Goal: Information Seeking & Learning: Compare options

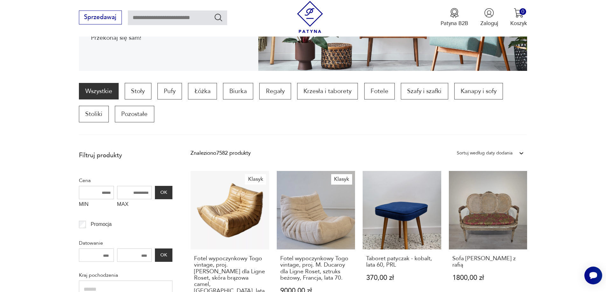
scroll to position [158, 0]
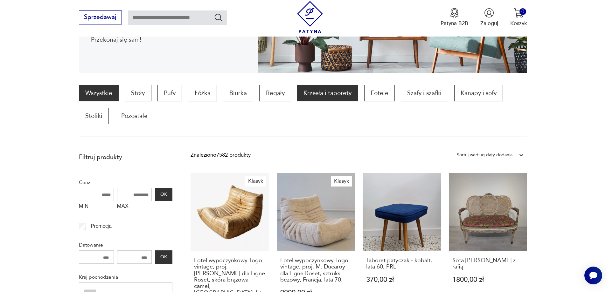
click at [312, 94] on p "Krzesła i taborety" at bounding box center [327, 93] width 61 height 17
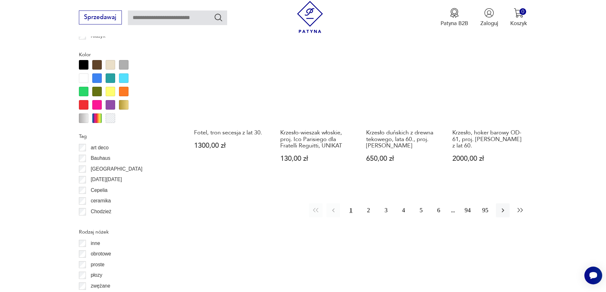
scroll to position [720, 0]
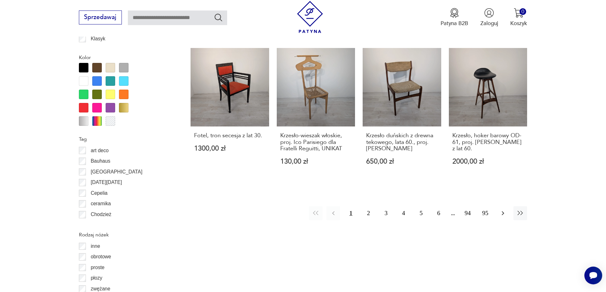
click at [501, 209] on icon "button" at bounding box center [503, 213] width 8 height 8
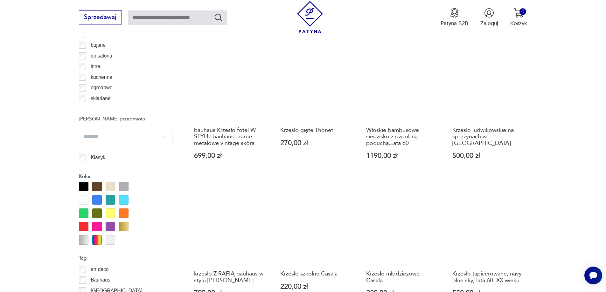
scroll to position [689, 0]
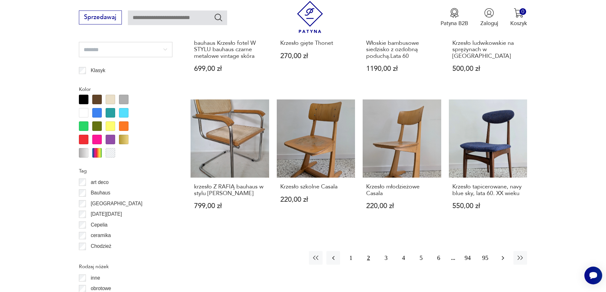
click at [499, 254] on icon "button" at bounding box center [503, 258] width 8 height 8
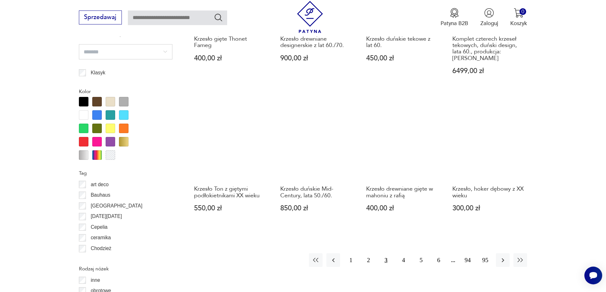
scroll to position [689, 0]
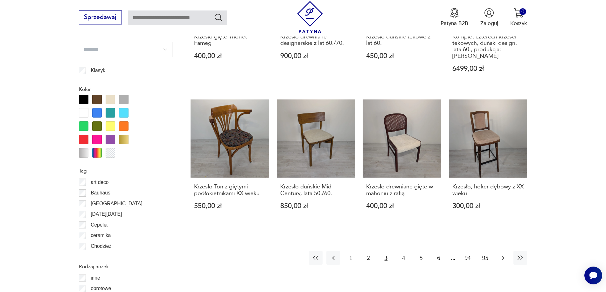
click at [501, 254] on icon "button" at bounding box center [503, 258] width 8 height 8
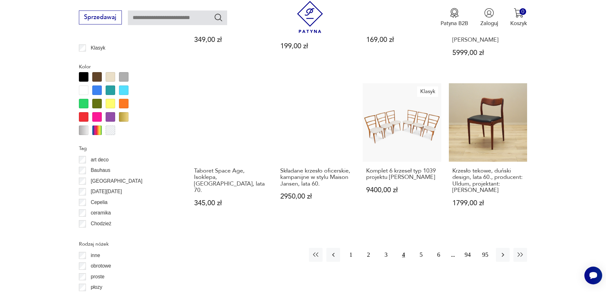
scroll to position [720, 0]
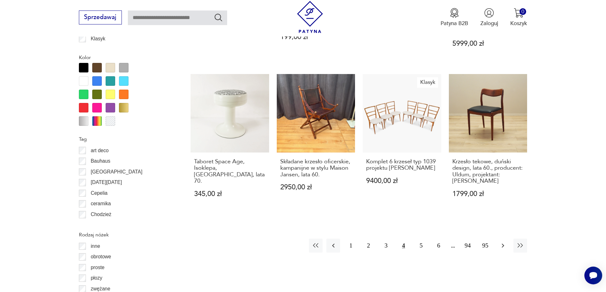
click at [503, 242] on icon "button" at bounding box center [503, 246] width 8 height 8
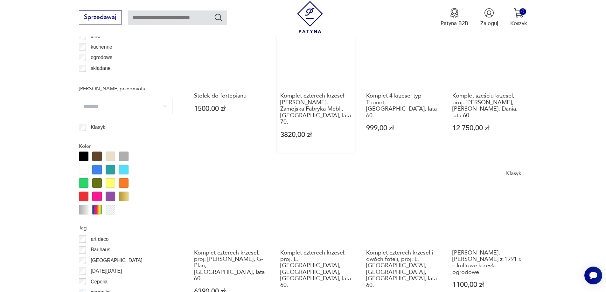
scroll to position [720, 0]
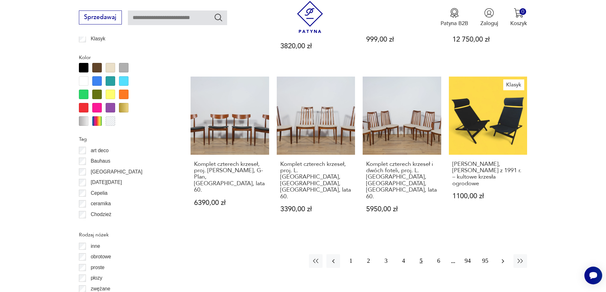
click at [501, 257] on icon "button" at bounding box center [503, 261] width 8 height 8
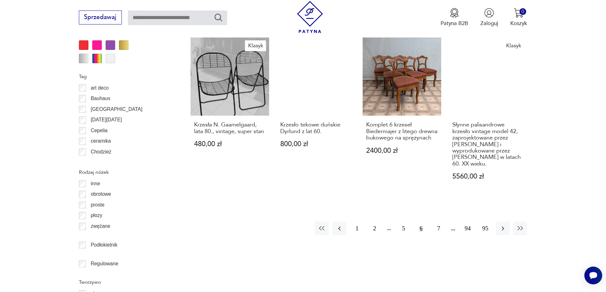
scroll to position [784, 0]
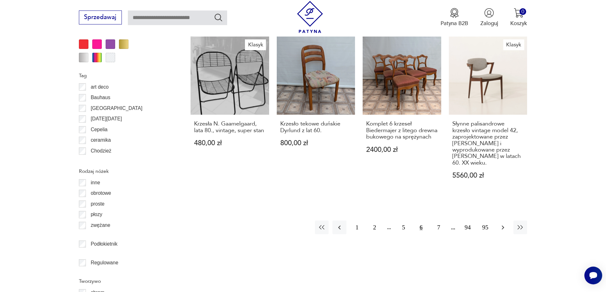
click at [503, 224] on icon "button" at bounding box center [503, 228] width 8 height 8
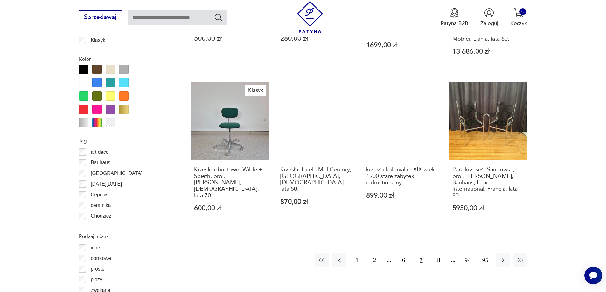
scroll to position [720, 0]
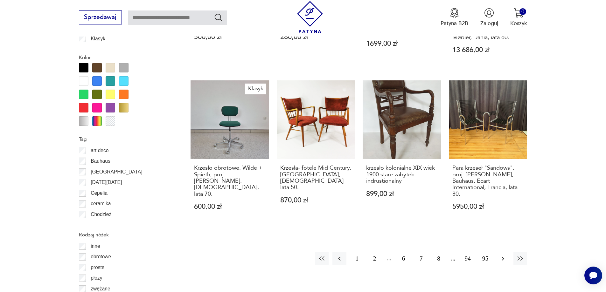
click at [501, 255] on icon "button" at bounding box center [503, 259] width 8 height 8
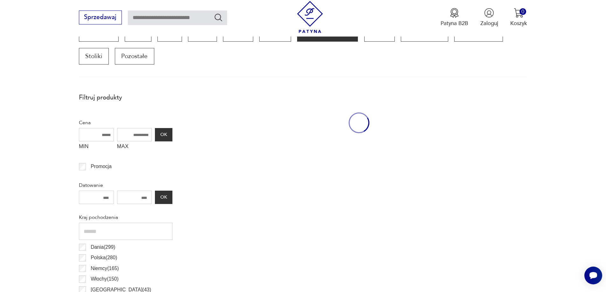
scroll to position [212, 0]
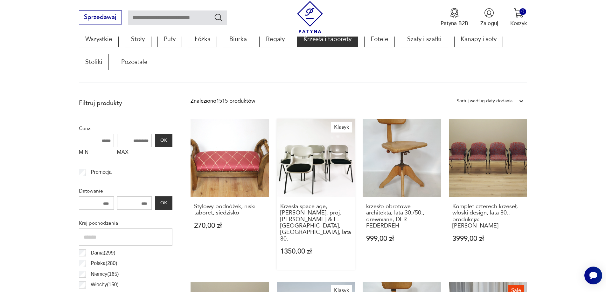
click at [305, 165] on link "Klasyk Krzesła space age, [PERSON_NAME], proj. [PERSON_NAME] & E. [GEOGRAPHIC_D…" at bounding box center [316, 194] width 79 height 151
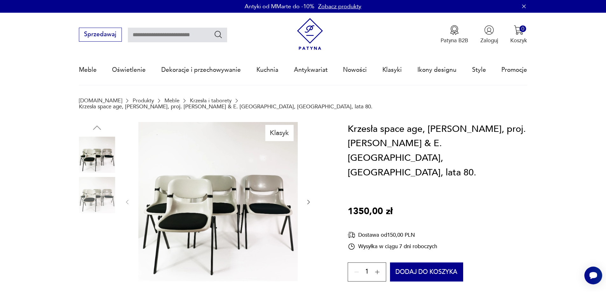
click at [104, 192] on img at bounding box center [97, 195] width 36 height 36
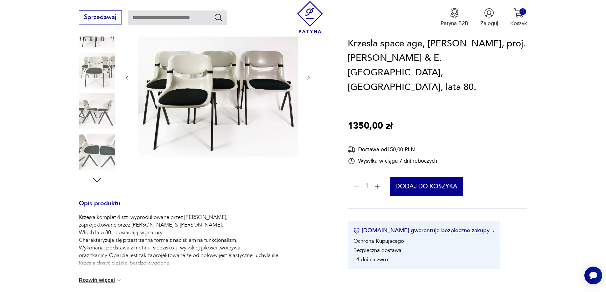
scroll to position [127, 0]
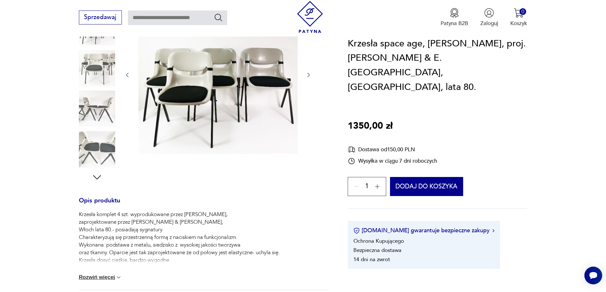
click at [100, 274] on button "Rozwiń więcej" at bounding box center [100, 277] width 43 height 6
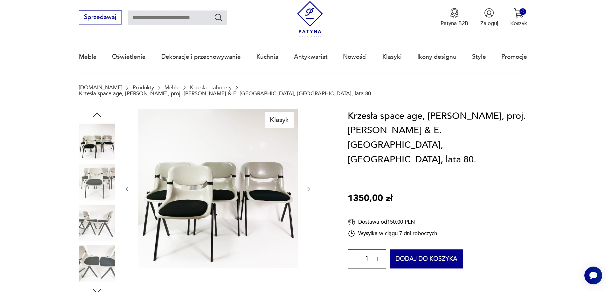
scroll to position [0, 0]
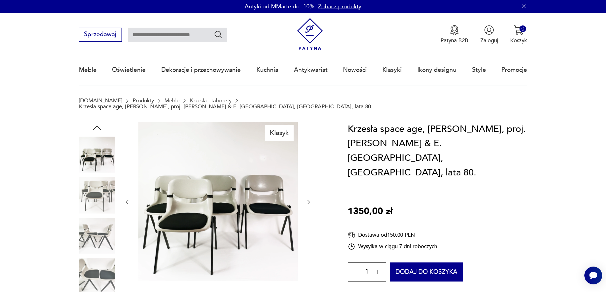
click at [104, 232] on img at bounding box center [97, 236] width 36 height 36
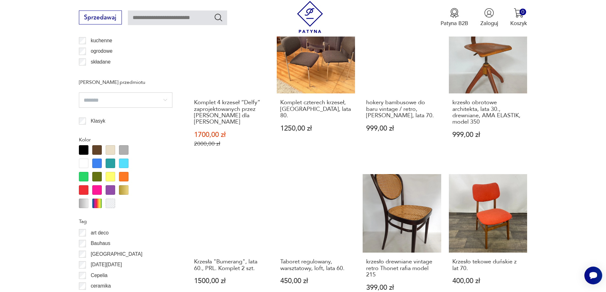
scroll to position [720, 0]
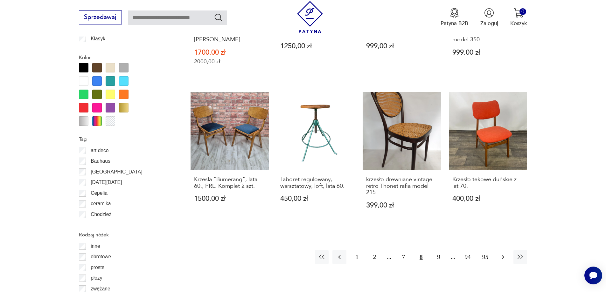
click at [500, 253] on icon "button" at bounding box center [503, 257] width 8 height 8
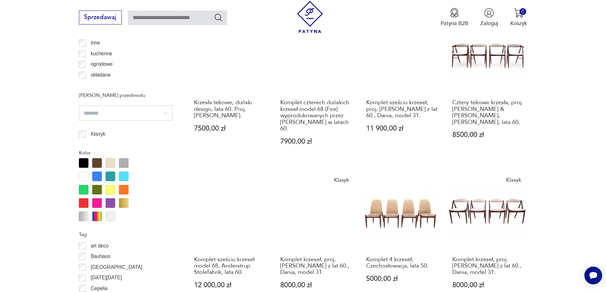
scroll to position [752, 0]
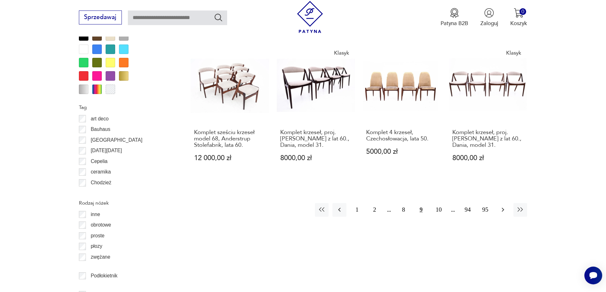
click at [503, 206] on icon "button" at bounding box center [503, 210] width 8 height 8
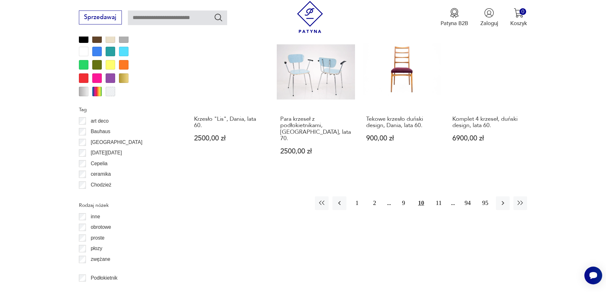
scroll to position [752, 0]
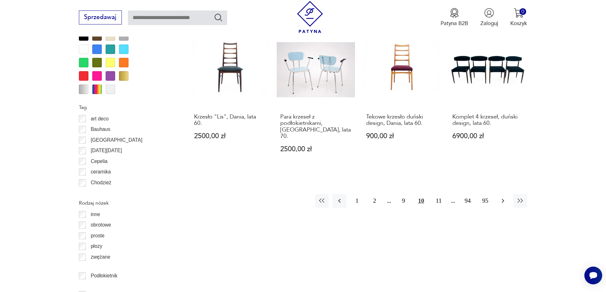
click at [502, 199] on icon "button" at bounding box center [502, 201] width 3 height 4
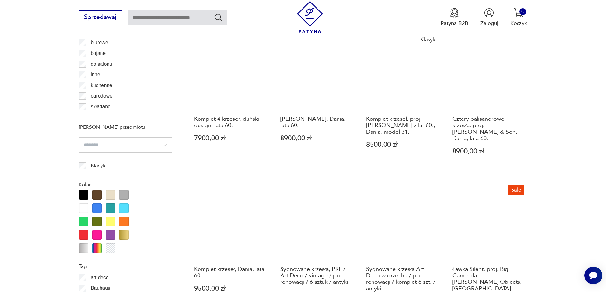
scroll to position [784, 0]
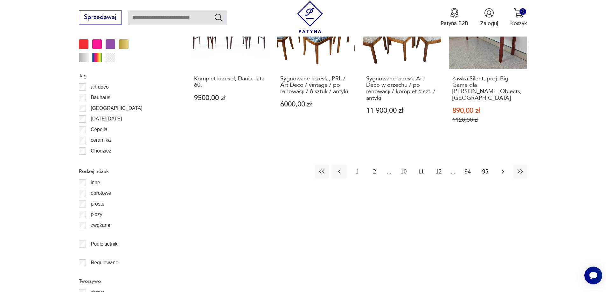
click at [500, 168] on icon "button" at bounding box center [503, 172] width 8 height 8
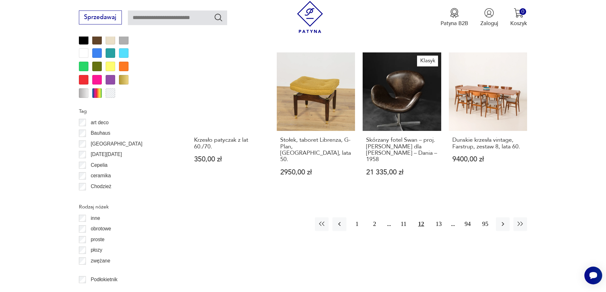
scroll to position [752, 0]
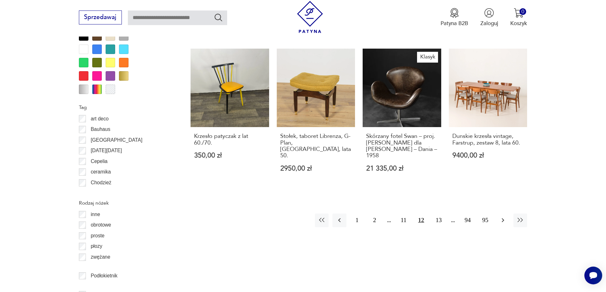
click at [502, 218] on icon "button" at bounding box center [502, 220] width 3 height 4
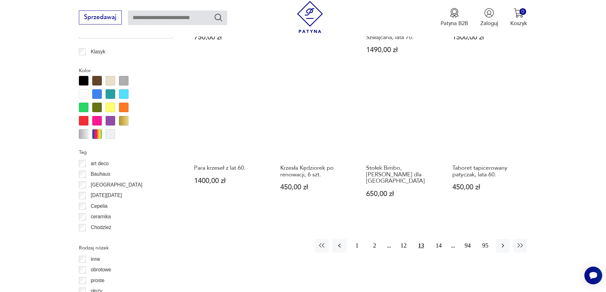
scroll to position [720, 0]
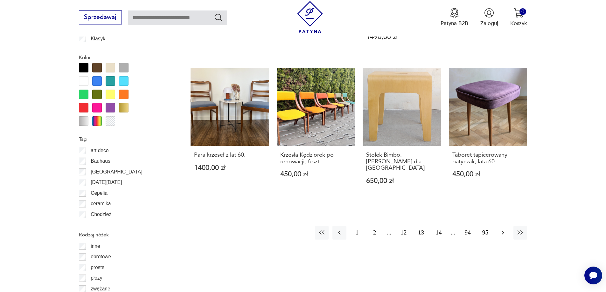
click at [501, 229] on icon "button" at bounding box center [503, 233] width 8 height 8
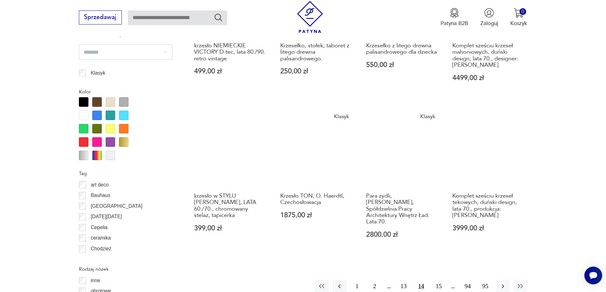
scroll to position [689, 0]
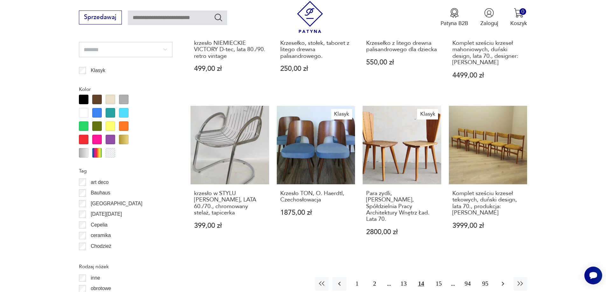
click at [501, 280] on icon "button" at bounding box center [503, 284] width 8 height 8
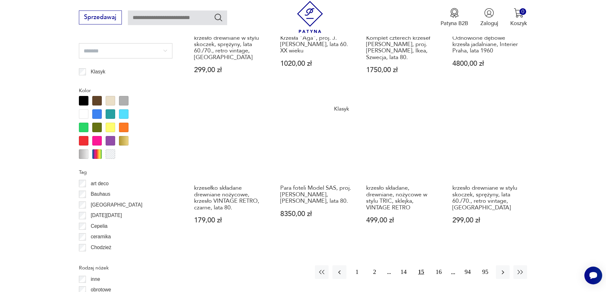
scroll to position [689, 0]
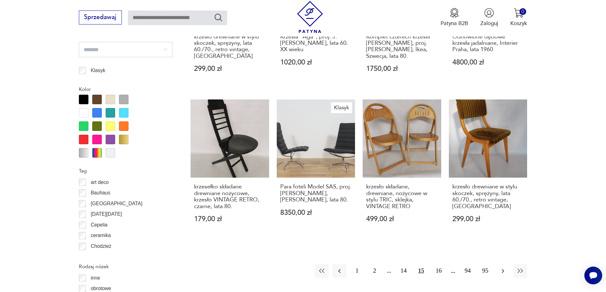
click at [501, 273] on icon "button" at bounding box center [503, 271] width 8 height 8
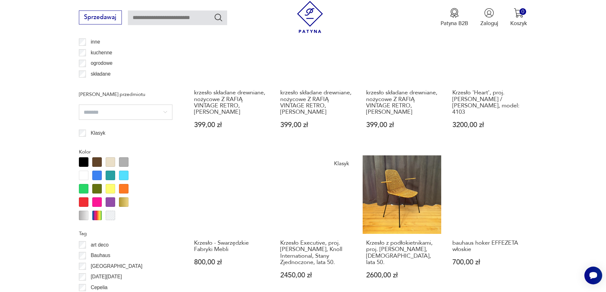
scroll to position [689, 0]
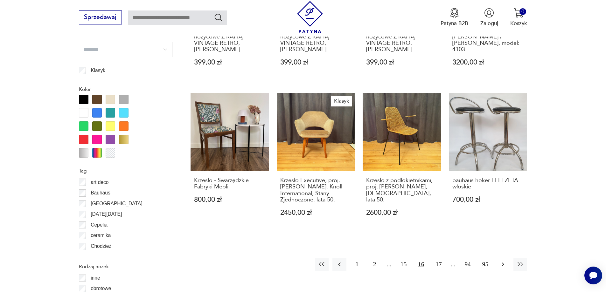
click at [502, 263] on icon "button" at bounding box center [502, 265] width 3 height 4
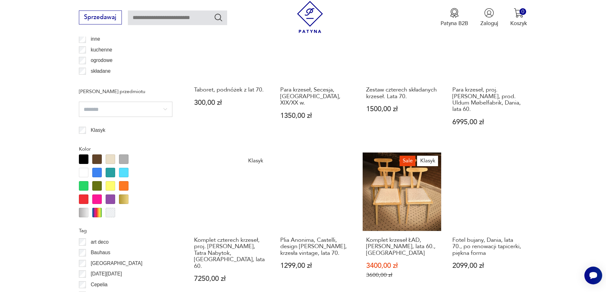
scroll to position [689, 0]
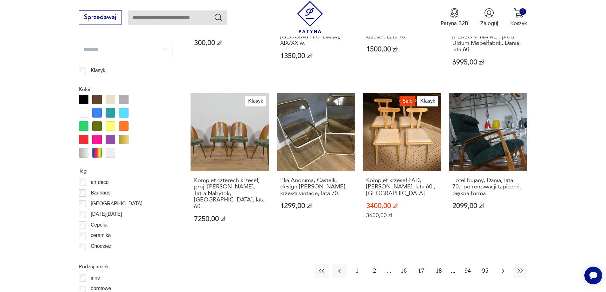
click at [502, 267] on icon "button" at bounding box center [503, 271] width 8 height 8
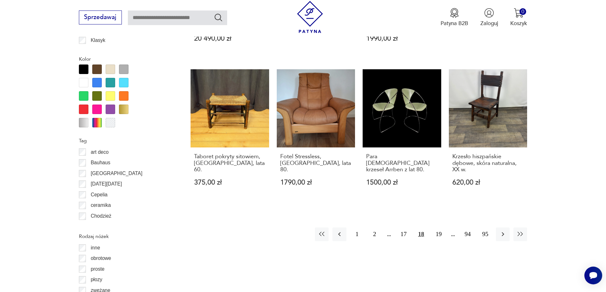
scroll to position [720, 0]
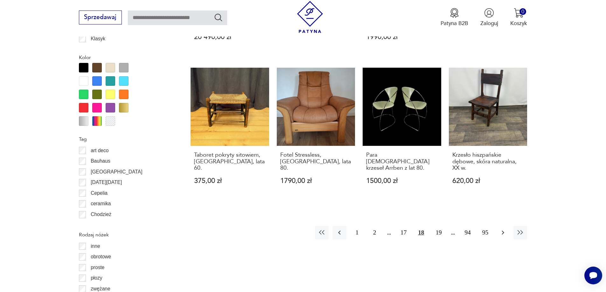
click at [502, 231] on icon "button" at bounding box center [502, 233] width 3 height 4
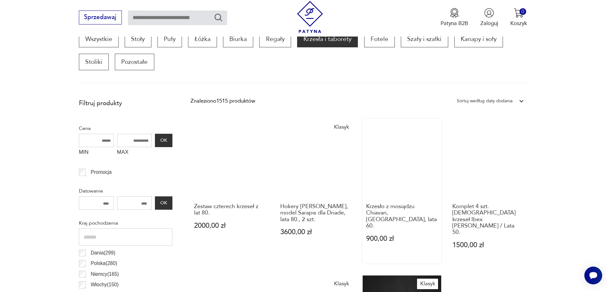
scroll to position [371, 0]
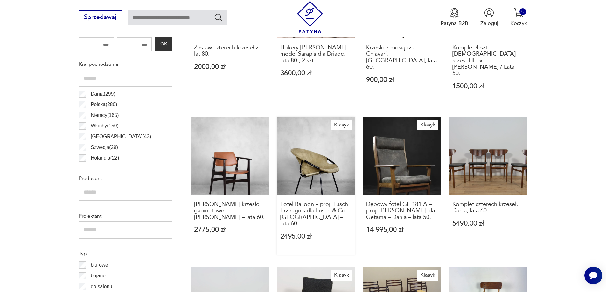
click at [324, 157] on link "Klasyk Fotel Balloon – proj. Lusch Erzeugnis dla Lusch & Co – [GEOGRAPHIC_DATA]…" at bounding box center [316, 186] width 79 height 138
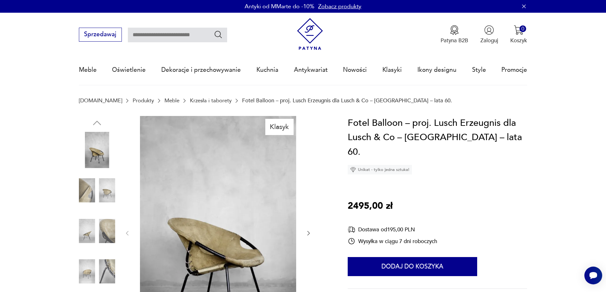
click at [105, 194] on img at bounding box center [97, 190] width 36 height 36
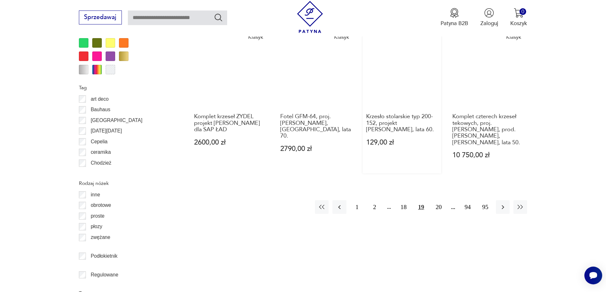
scroll to position [784, 0]
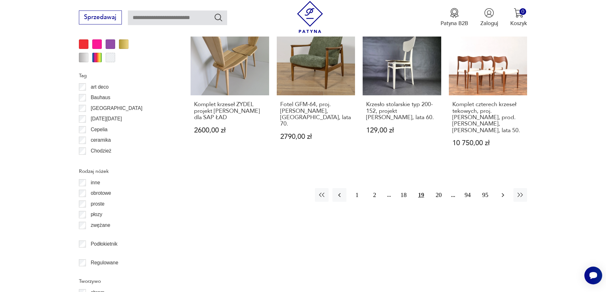
click at [503, 191] on icon "button" at bounding box center [503, 195] width 8 height 8
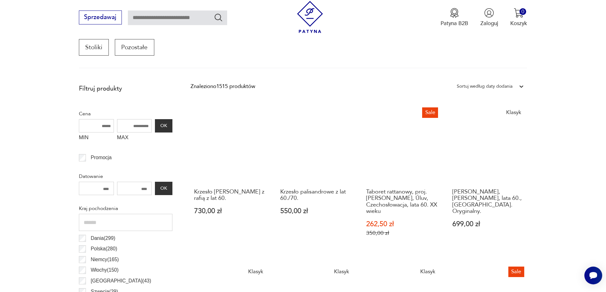
scroll to position [212, 0]
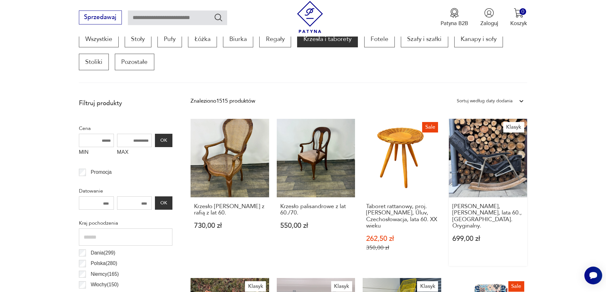
click at [491, 167] on link "Klasyk [PERSON_NAME], [PERSON_NAME], lata 60., [GEOGRAPHIC_DATA]. Oryginalny. 6…" at bounding box center [488, 192] width 79 height 147
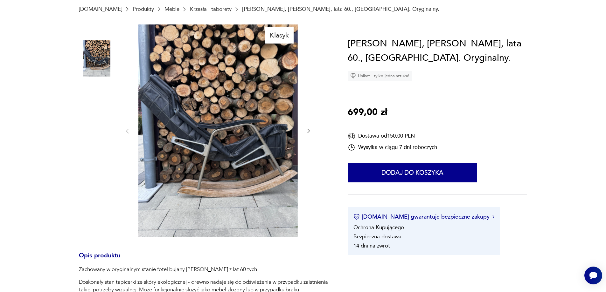
scroll to position [32, 0]
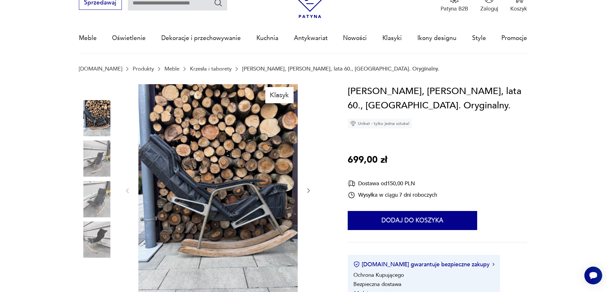
click at [97, 198] on img at bounding box center [97, 199] width 36 height 36
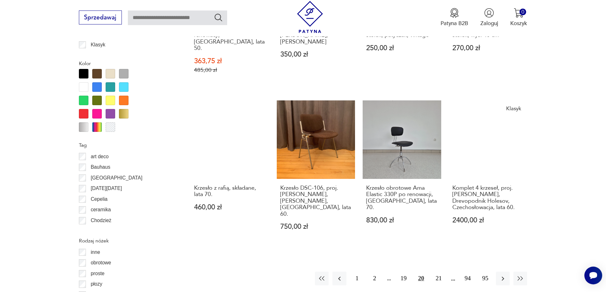
scroll to position [720, 0]
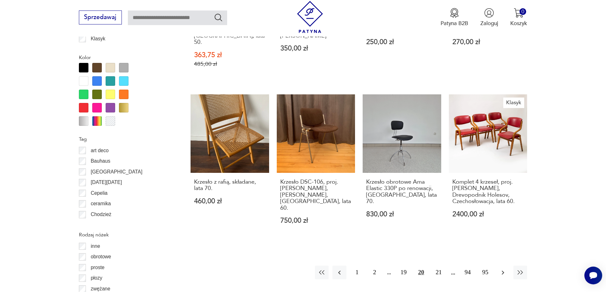
click at [502, 271] on icon "button" at bounding box center [502, 273] width 3 height 4
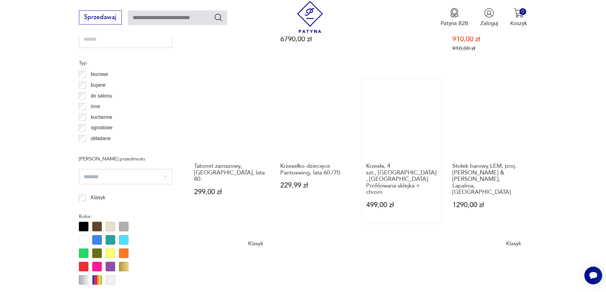
scroll to position [689, 0]
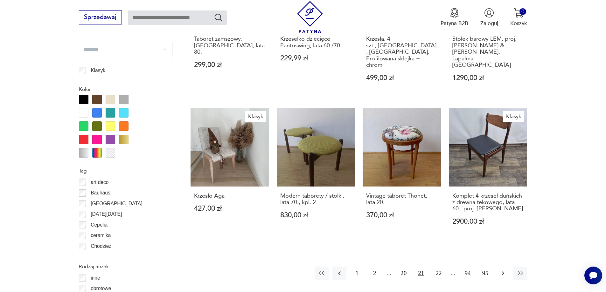
click at [502, 270] on icon "button" at bounding box center [503, 274] width 8 height 8
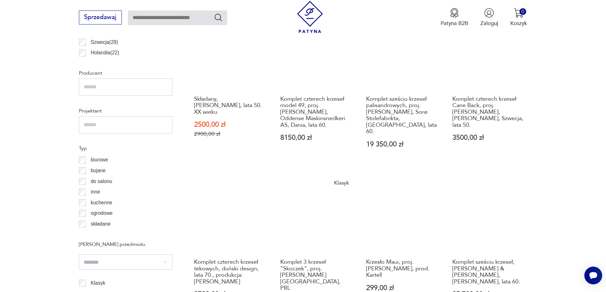
scroll to position [402, 0]
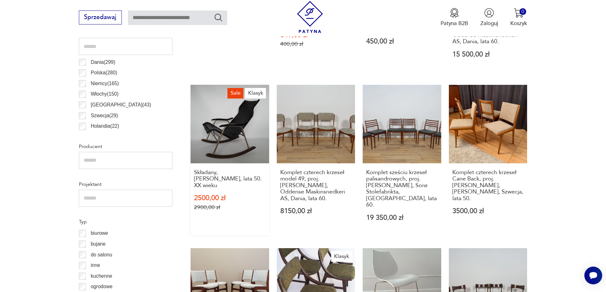
click at [230, 122] on link "Sale Klasyk Składany, [PERSON_NAME], lata 50. XX wieku 2500,00 zł 2900,00 zł" at bounding box center [229, 160] width 79 height 151
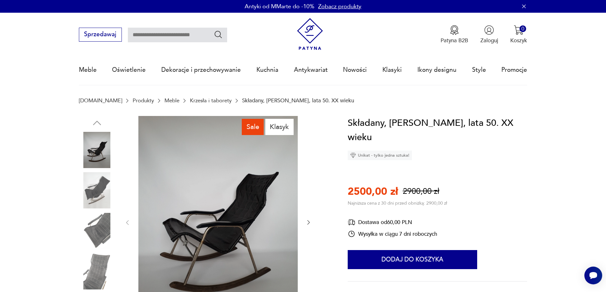
click at [91, 190] on img at bounding box center [97, 190] width 36 height 36
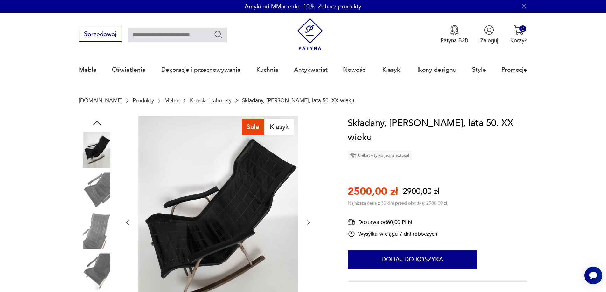
click at [95, 147] on img at bounding box center [97, 150] width 36 height 36
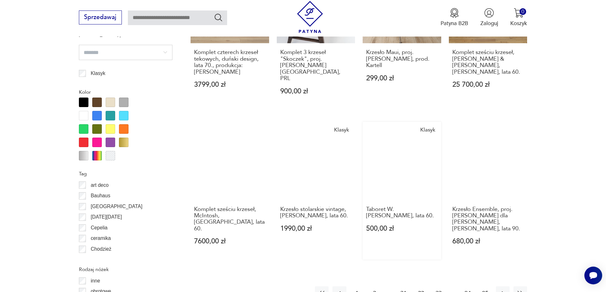
scroll to position [689, 0]
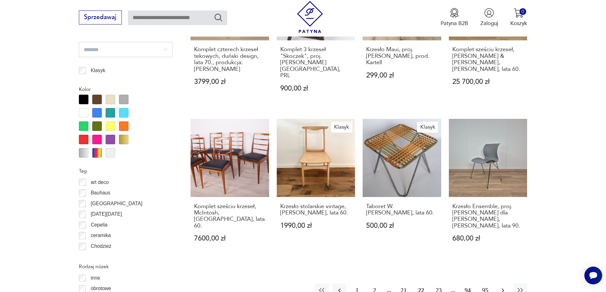
click at [500, 287] on icon "button" at bounding box center [503, 291] width 8 height 8
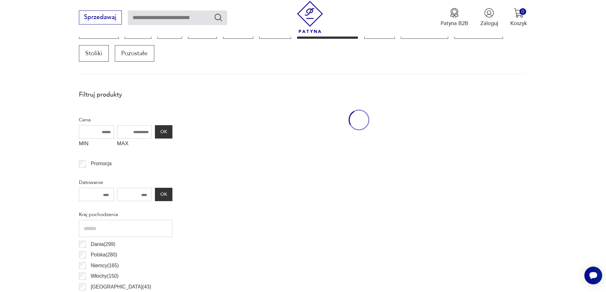
scroll to position [212, 0]
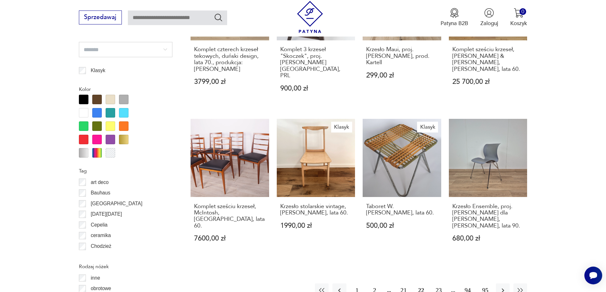
scroll to position [720, 0]
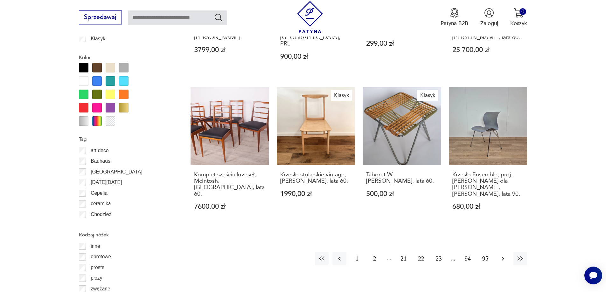
click at [500, 255] on icon "button" at bounding box center [503, 259] width 8 height 8
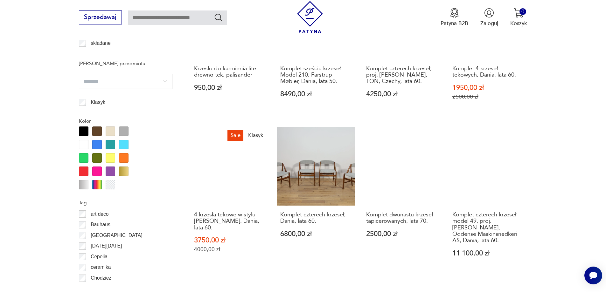
scroll to position [752, 0]
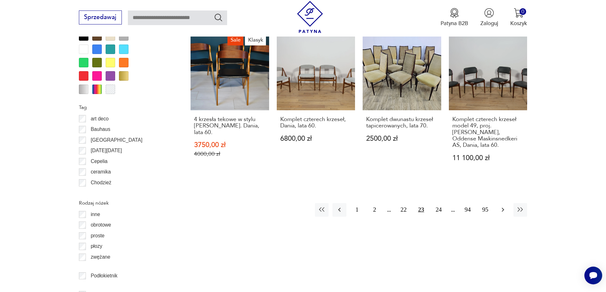
click at [503, 206] on icon "button" at bounding box center [503, 210] width 8 height 8
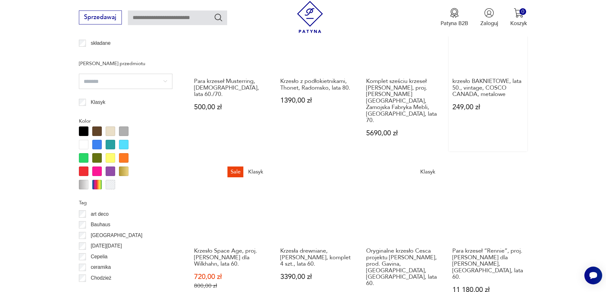
scroll to position [816, 0]
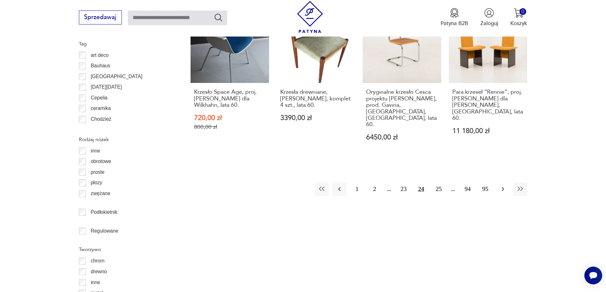
click at [499, 185] on icon "button" at bounding box center [503, 189] width 8 height 8
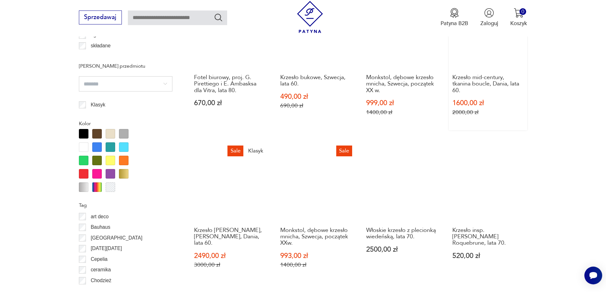
scroll to position [720, 0]
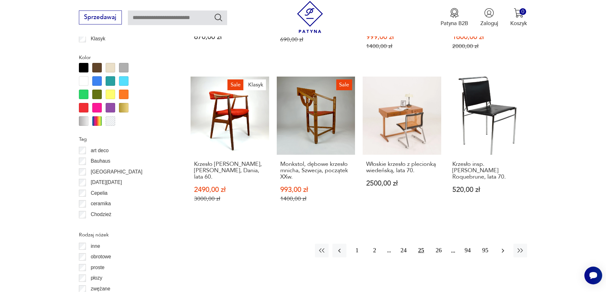
click at [501, 247] on icon "button" at bounding box center [503, 251] width 8 height 8
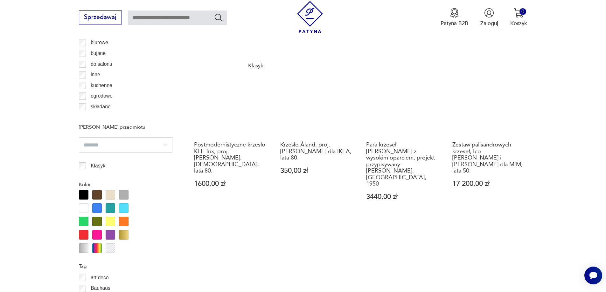
scroll to position [784, 0]
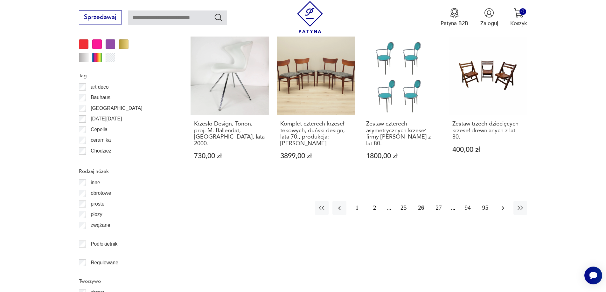
click at [501, 204] on icon "button" at bounding box center [503, 208] width 8 height 8
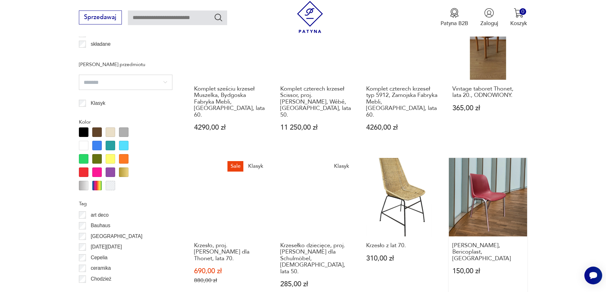
scroll to position [657, 0]
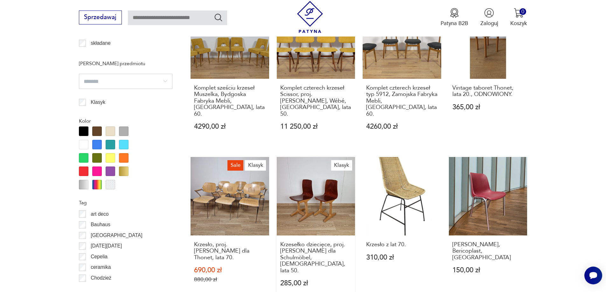
click at [328, 160] on link "Klasyk Krzesełko dziecięce, proj. [PERSON_NAME] dla Schulmöbel, [DEMOGRAPHIC_DA…" at bounding box center [316, 229] width 79 height 145
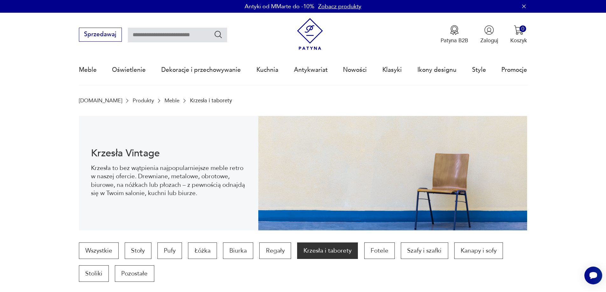
scroll to position [727, 0]
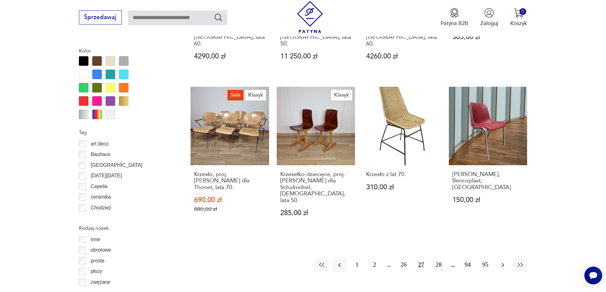
click at [502, 261] on icon "button" at bounding box center [503, 265] width 8 height 8
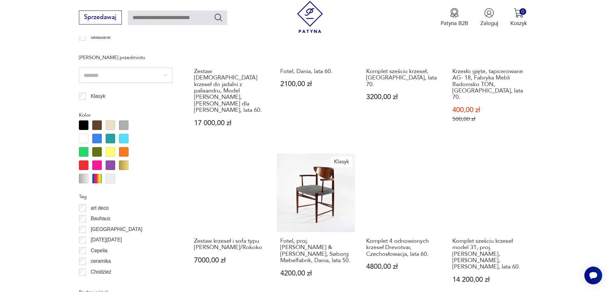
scroll to position [720, 0]
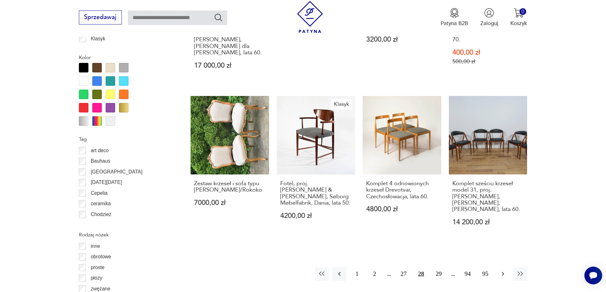
click at [502, 272] on icon "button" at bounding box center [502, 274] width 3 height 4
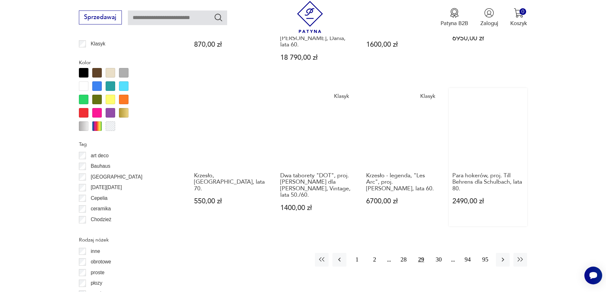
scroll to position [720, 0]
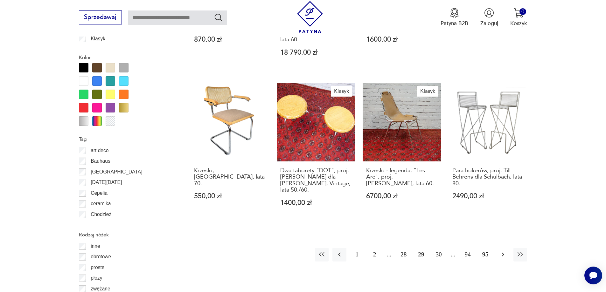
click at [500, 251] on icon "button" at bounding box center [503, 255] width 8 height 8
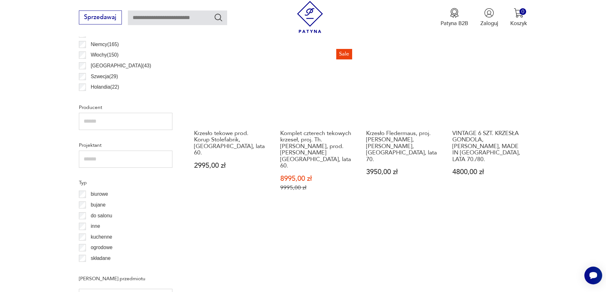
scroll to position [530, 0]
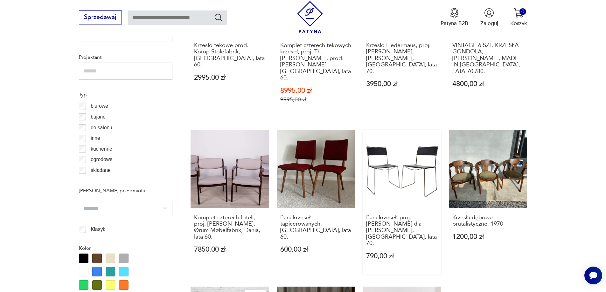
click at [428, 156] on link "Para krzeseł, proj. [PERSON_NAME] dla [PERSON_NAME], [GEOGRAPHIC_DATA], lata 70…" at bounding box center [401, 202] width 79 height 145
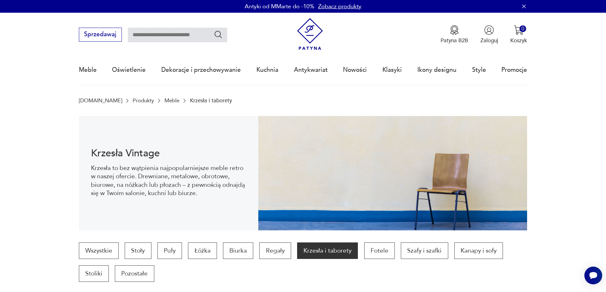
scroll to position [600, 0]
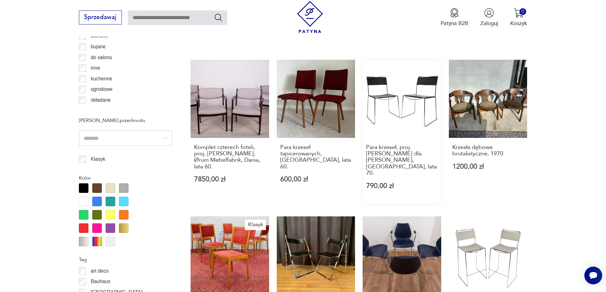
click at [398, 79] on link "Para krzeseł, proj. [PERSON_NAME] dla [PERSON_NAME], [GEOGRAPHIC_DATA], lata 70…" at bounding box center [401, 132] width 79 height 145
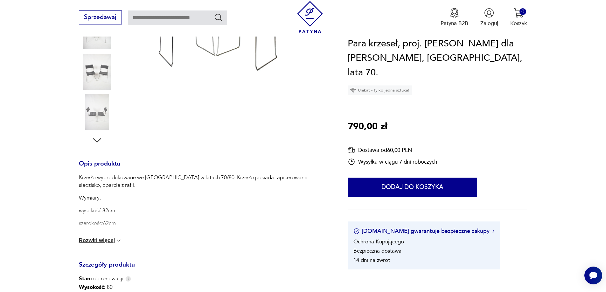
scroll to position [95, 0]
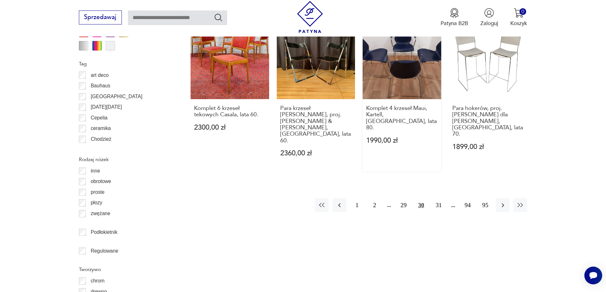
scroll to position [797, 0]
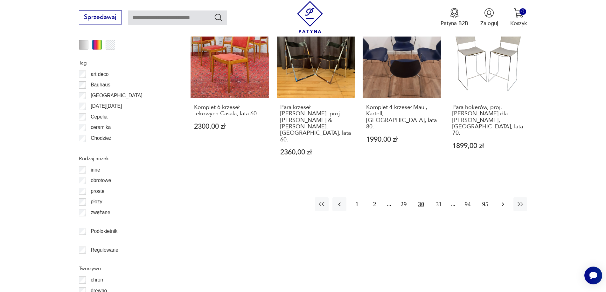
click at [503, 202] on icon "button" at bounding box center [502, 204] width 3 height 4
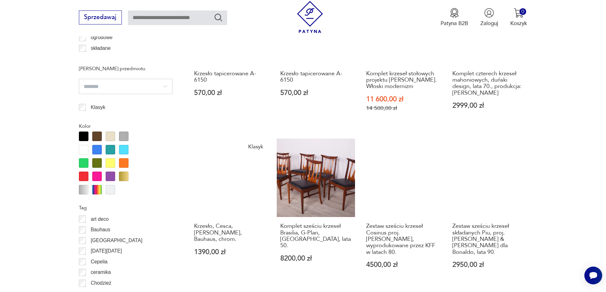
scroll to position [689, 0]
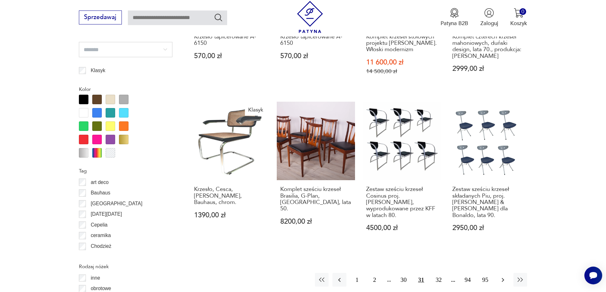
click at [502, 276] on icon "button" at bounding box center [503, 280] width 8 height 8
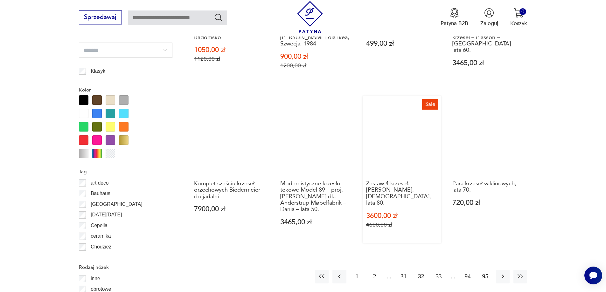
scroll to position [689, 0]
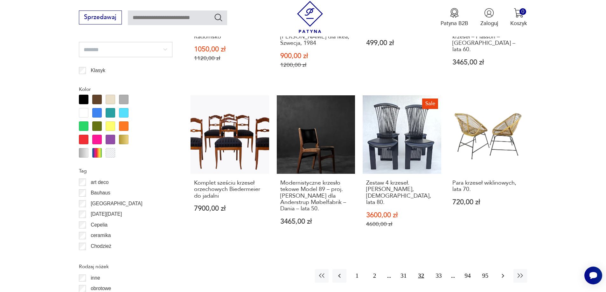
click at [503, 272] on icon "button" at bounding box center [503, 276] width 8 height 8
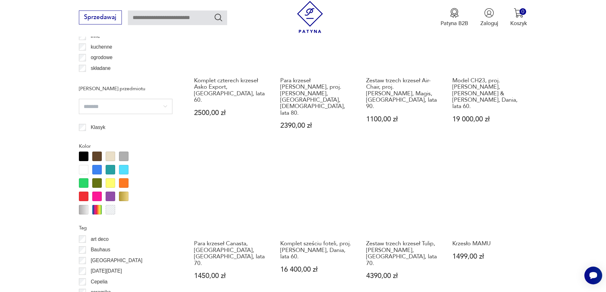
scroll to position [720, 0]
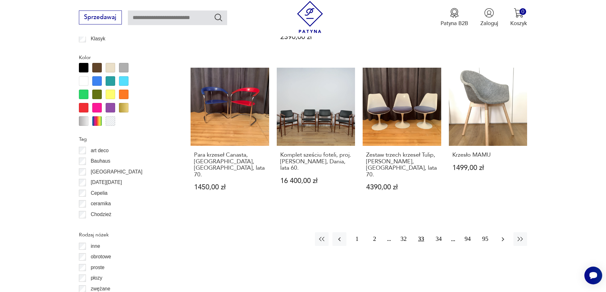
click at [502, 237] on icon "button" at bounding box center [502, 239] width 3 height 4
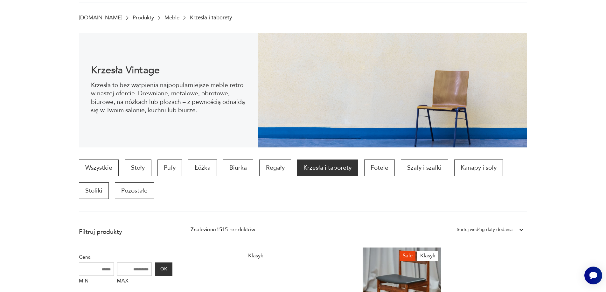
scroll to position [148, 0]
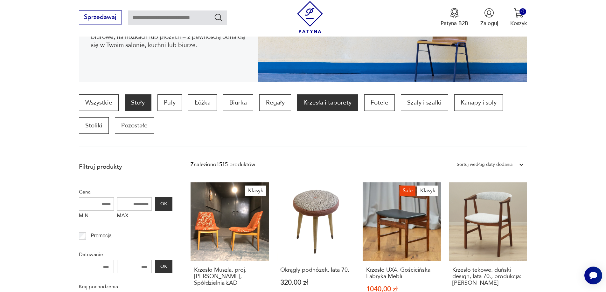
click at [137, 101] on p "Stoły" at bounding box center [138, 102] width 26 height 17
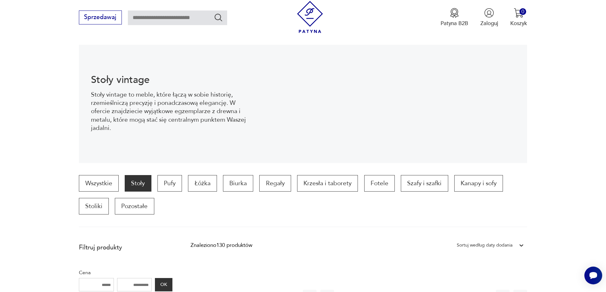
scroll to position [127, 0]
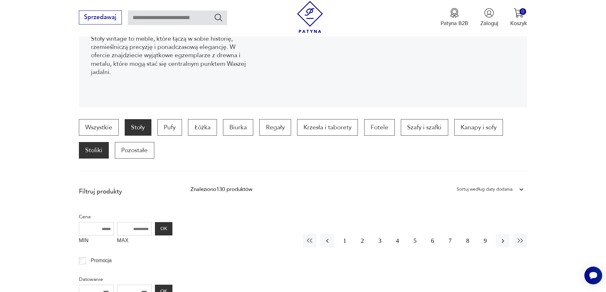
click at [98, 148] on p "Stoliki" at bounding box center [94, 150] width 30 height 17
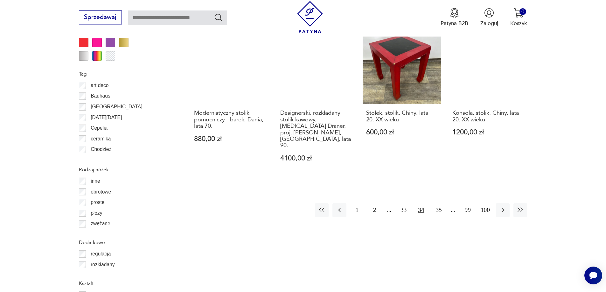
scroll to position [752, 0]
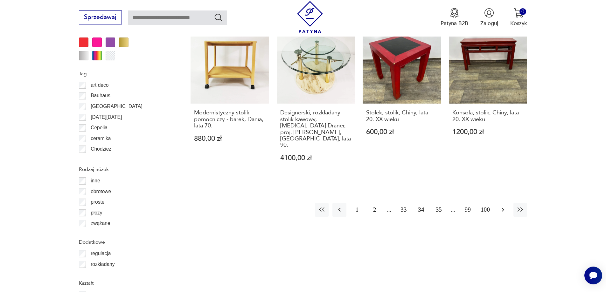
click at [502, 206] on icon "button" at bounding box center [503, 210] width 8 height 8
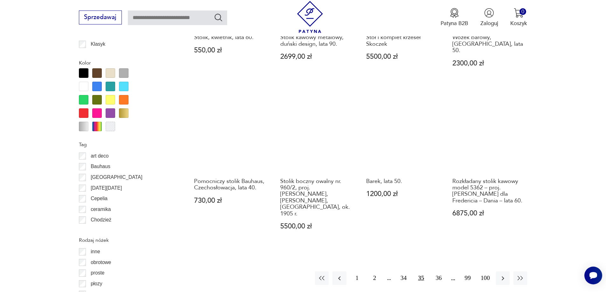
scroll to position [689, 0]
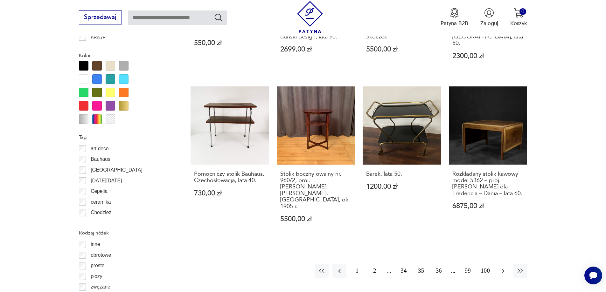
click at [500, 267] on icon "button" at bounding box center [503, 271] width 8 height 8
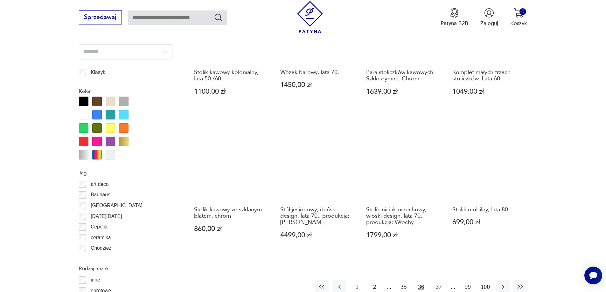
scroll to position [689, 0]
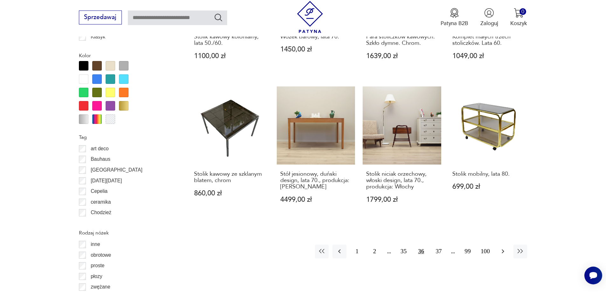
click at [503, 250] on icon "button" at bounding box center [502, 252] width 3 height 4
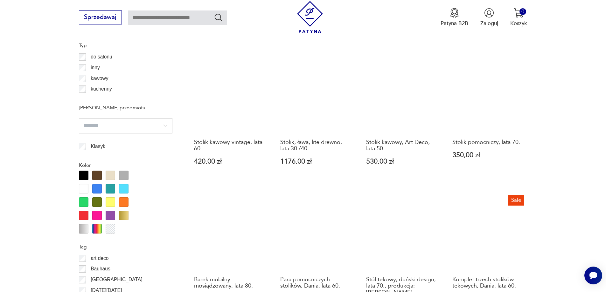
scroll to position [689, 0]
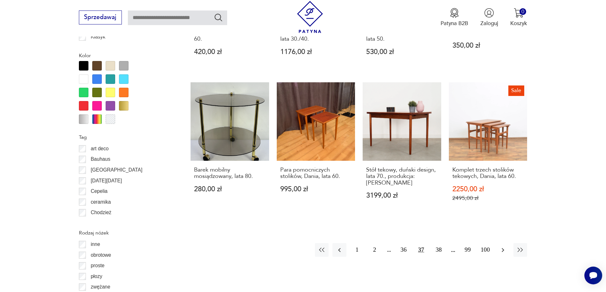
click at [501, 250] on icon "button" at bounding box center [503, 250] width 8 height 8
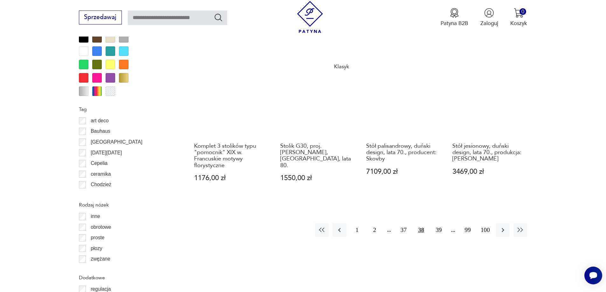
scroll to position [720, 0]
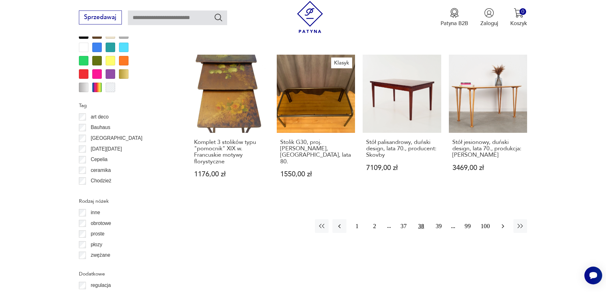
click at [504, 223] on icon "button" at bounding box center [503, 227] width 8 height 8
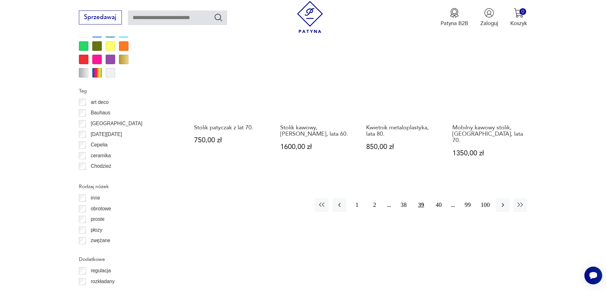
scroll to position [784, 0]
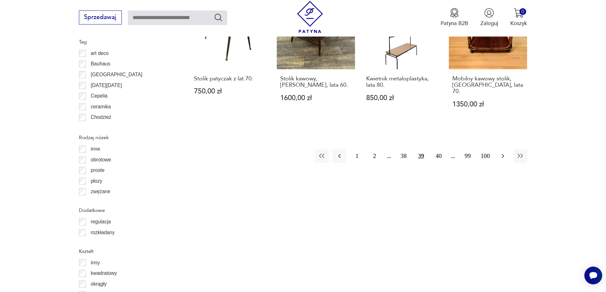
click at [501, 152] on icon "button" at bounding box center [503, 156] width 8 height 8
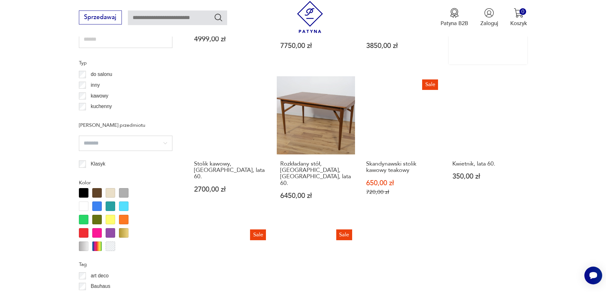
scroll to position [720, 0]
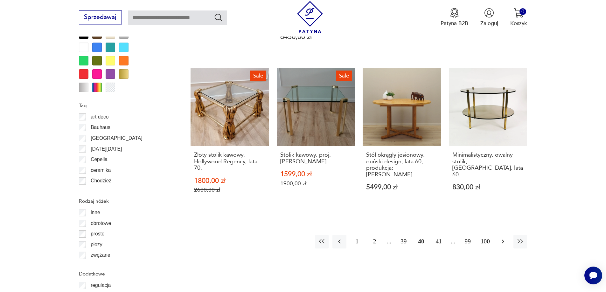
click at [502, 238] on icon "button" at bounding box center [503, 242] width 8 height 8
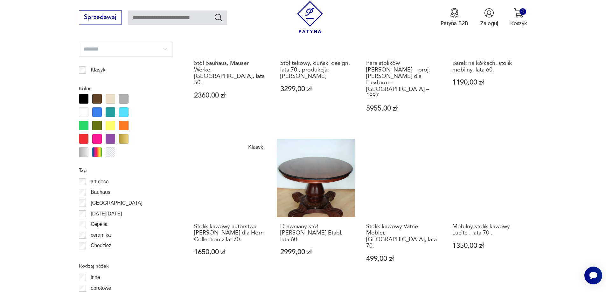
scroll to position [720, 0]
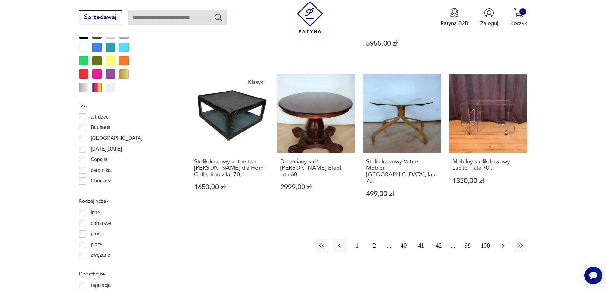
click at [501, 242] on icon "button" at bounding box center [503, 246] width 8 height 8
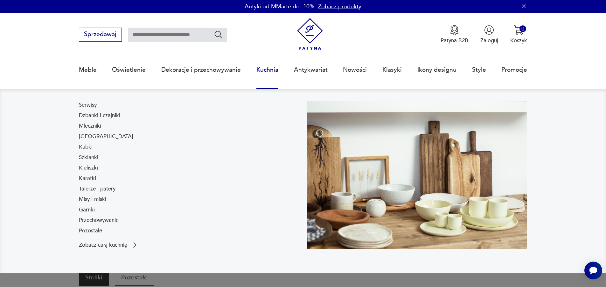
click at [268, 68] on link "Kuchnia" at bounding box center [267, 69] width 22 height 29
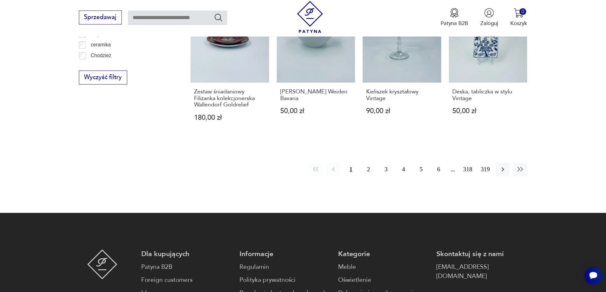
scroll to position [784, 0]
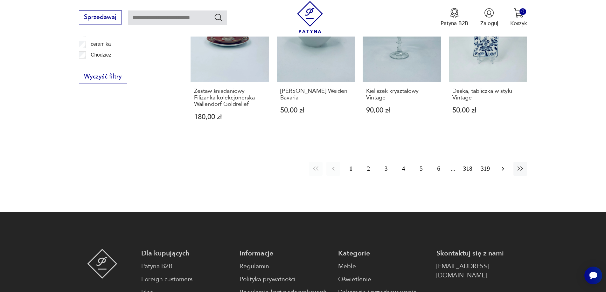
click at [502, 165] on icon "button" at bounding box center [503, 169] width 8 height 8
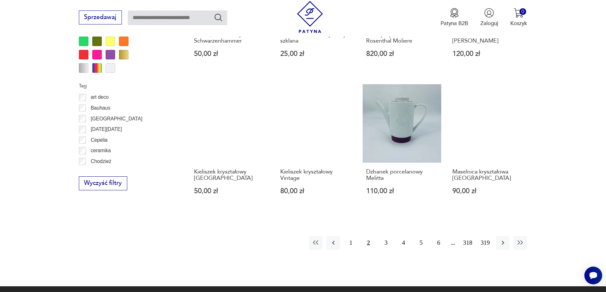
scroll to position [689, 0]
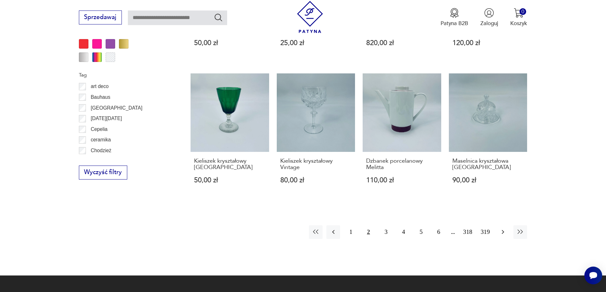
click at [502, 228] on icon "button" at bounding box center [503, 232] width 8 height 8
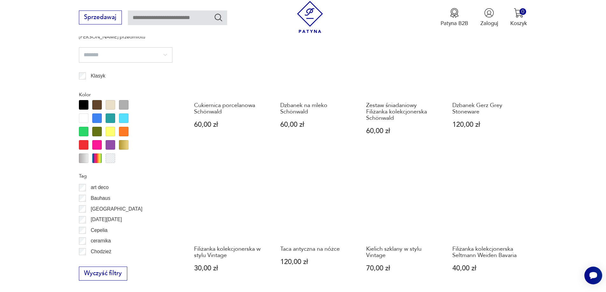
scroll to position [689, 0]
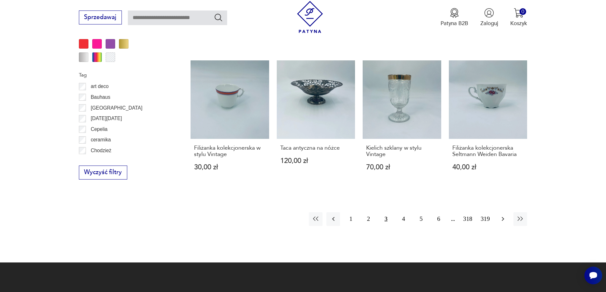
click at [502, 219] on icon "button" at bounding box center [503, 219] width 8 height 8
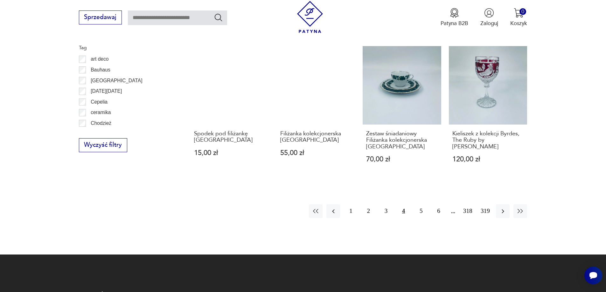
scroll to position [720, 0]
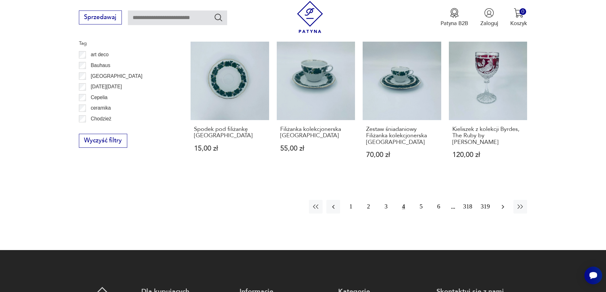
click at [502, 206] on icon "button" at bounding box center [502, 207] width 3 height 4
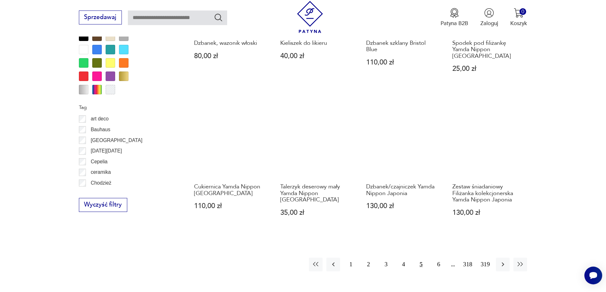
scroll to position [657, 0]
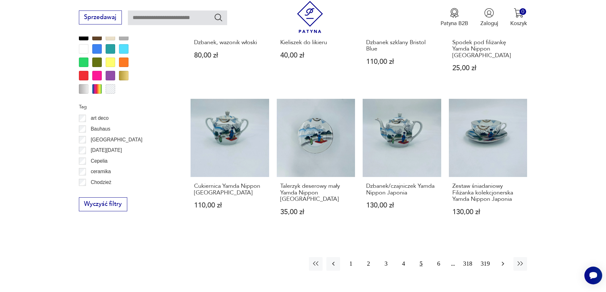
click at [502, 260] on icon "button" at bounding box center [503, 264] width 8 height 8
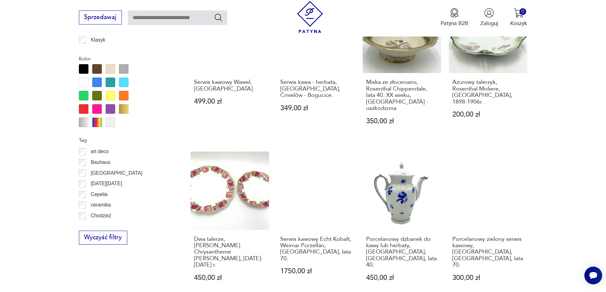
scroll to position [689, 0]
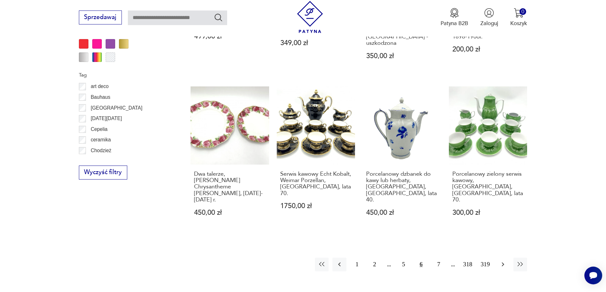
click at [501, 261] on icon "button" at bounding box center [503, 265] width 8 height 8
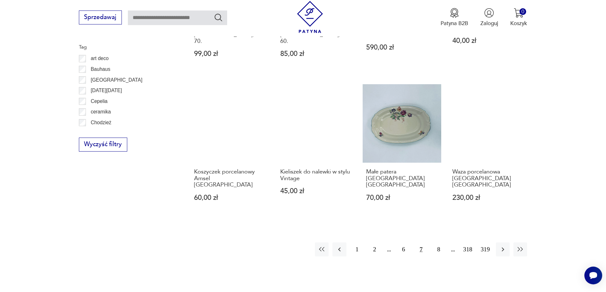
scroll to position [689, 0]
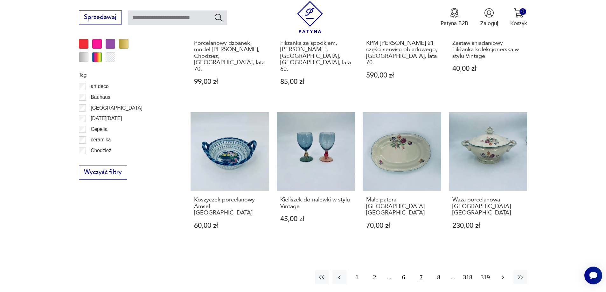
click at [505, 274] on icon "button" at bounding box center [503, 278] width 8 height 8
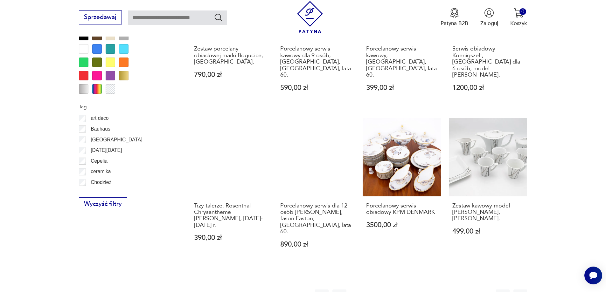
scroll to position [752, 0]
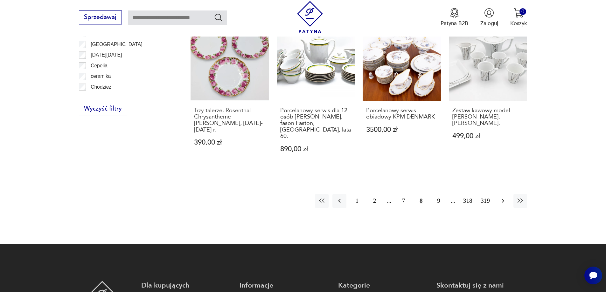
click at [500, 197] on icon "button" at bounding box center [503, 201] width 8 height 8
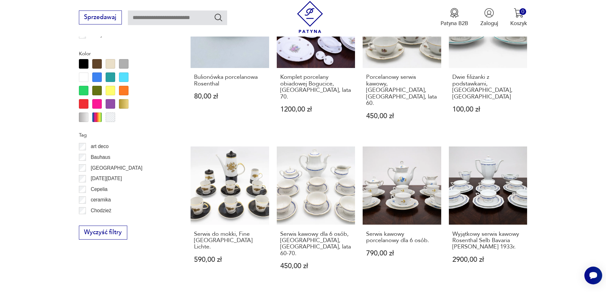
scroll to position [657, 0]
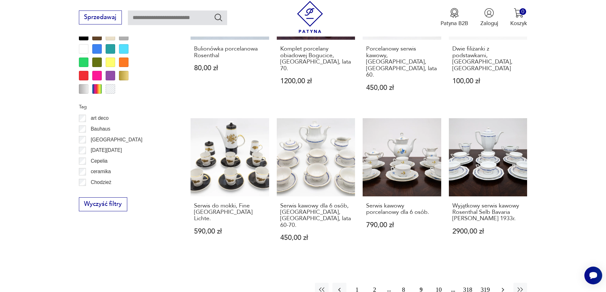
click at [501, 286] on icon "button" at bounding box center [503, 290] width 8 height 8
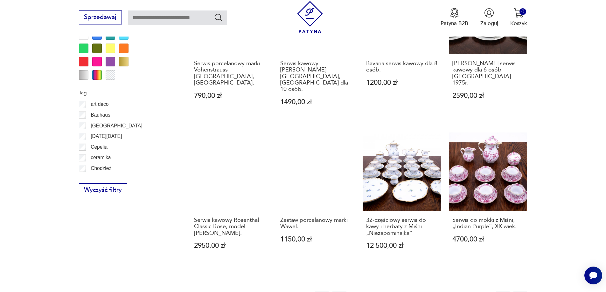
scroll to position [720, 0]
